Goal: Find specific page/section: Find specific page/section

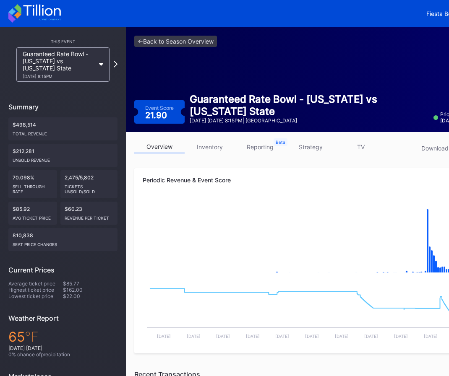
click at [192, 67] on div "<- Back to Season Overview Event Score 21.90 Guaranteed Rate Bowl - [US_STATE] …" at bounding box center [314, 79] width 377 height 105
click at [185, 44] on link "<- Back to Season Overview" at bounding box center [175, 41] width 83 height 11
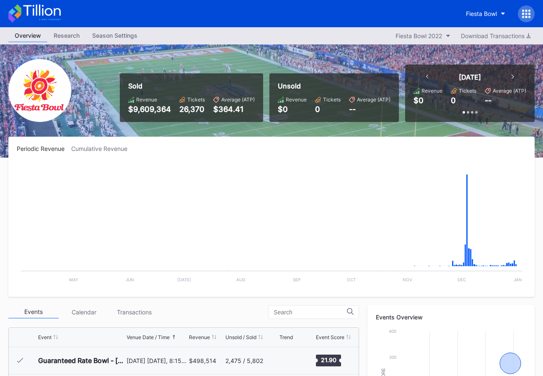
click at [47, 6] on icon at bounding box center [34, 13] width 52 height 18
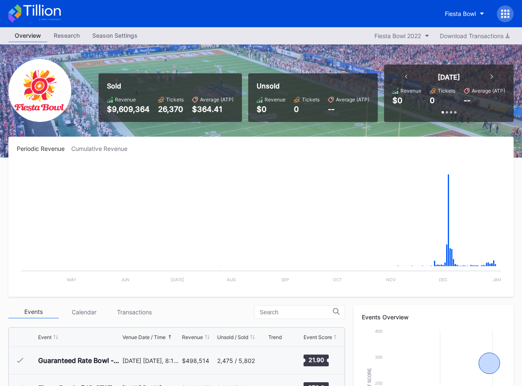
click at [57, 13] on icon at bounding box center [34, 13] width 52 height 18
click at [47, 10] on icon at bounding box center [34, 13] width 52 height 18
